Goal: Register for event/course

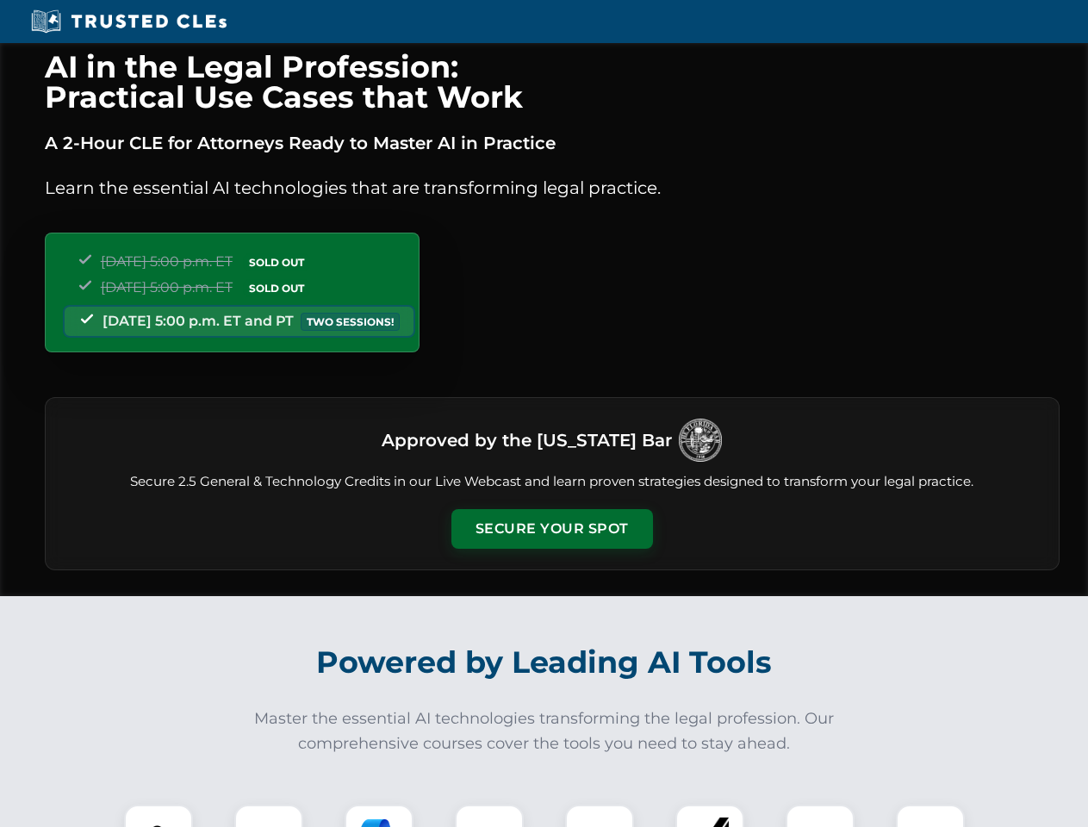
click at [551, 529] on button "Secure Your Spot" at bounding box center [552, 529] width 202 height 40
click at [158, 816] on img at bounding box center [158, 839] width 50 height 50
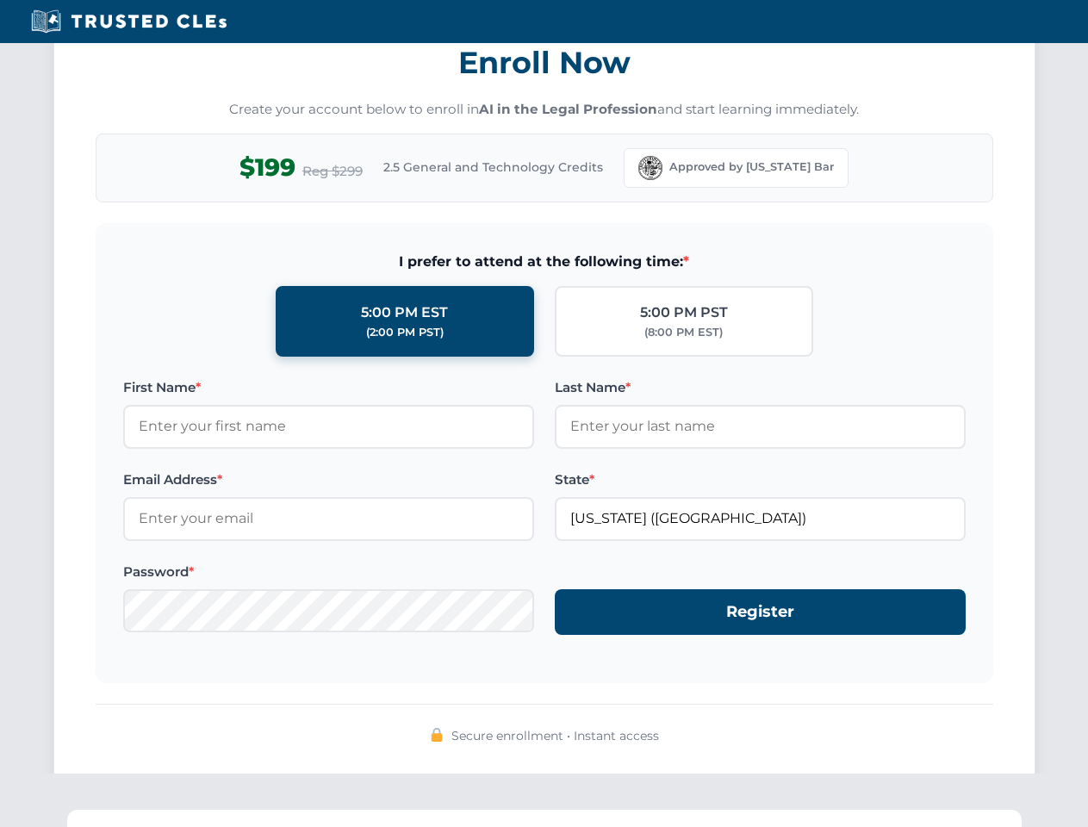
scroll to position [1690, 0]
